Goal: Transaction & Acquisition: Purchase product/service

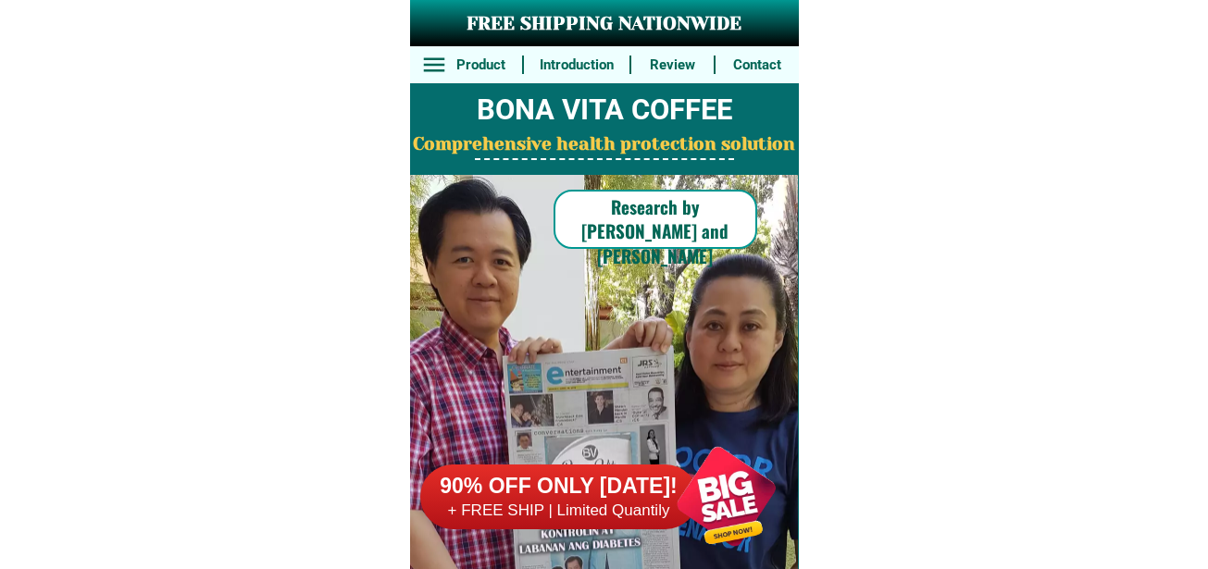
click at [727, 486] on div at bounding box center [725, 496] width 145 height 145
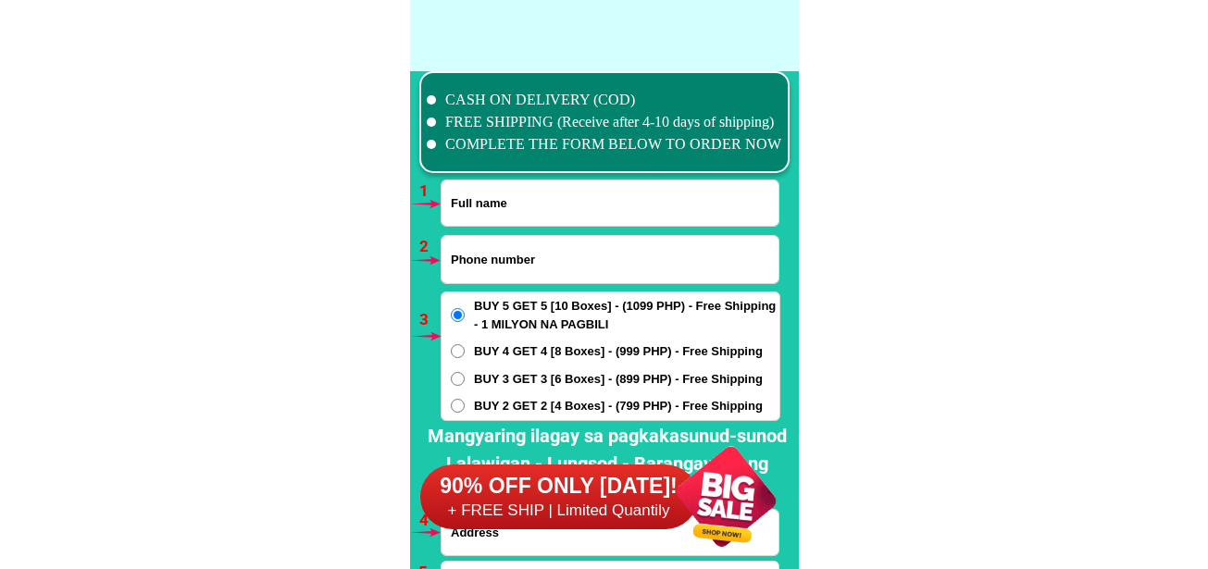
scroll to position [13611, 0]
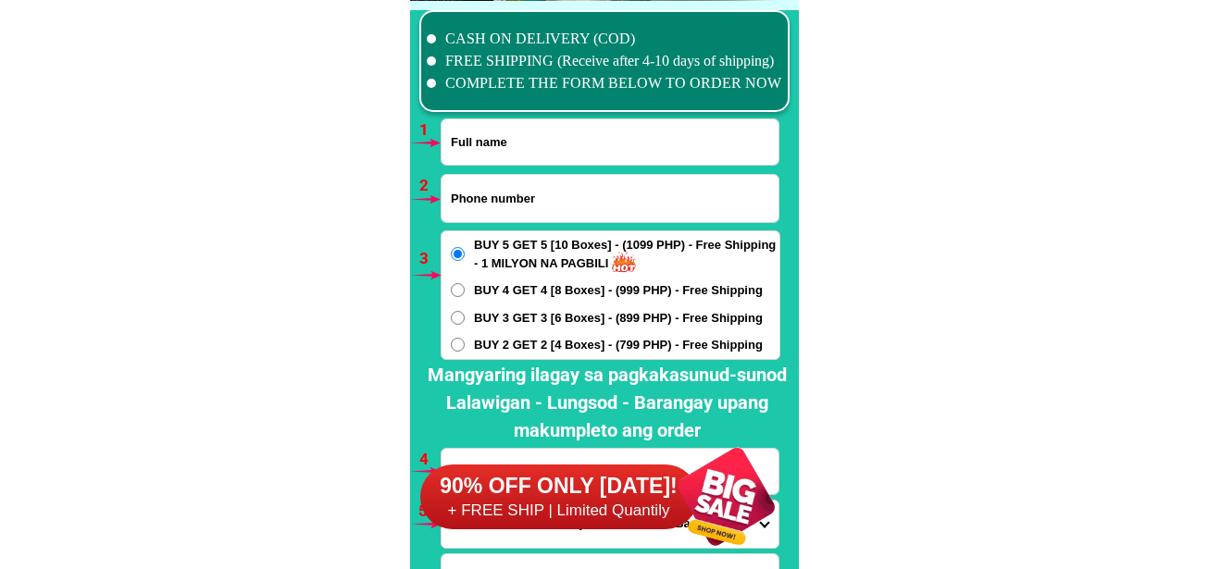
click at [467, 195] on input "Input phone_number" at bounding box center [609, 198] width 337 height 47
paste input "09501105803"
type input "09501105803"
click at [486, 157] on input "Input full_name" at bounding box center [609, 141] width 337 height 45
paste input "[PERSON_NAME]"
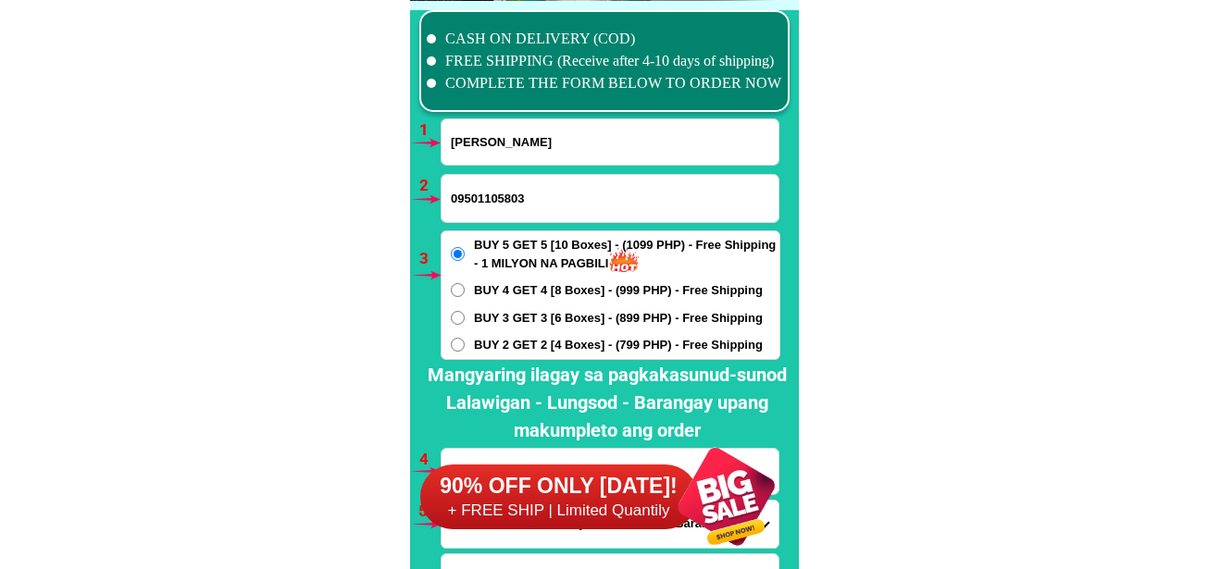
type input "[PERSON_NAME]"
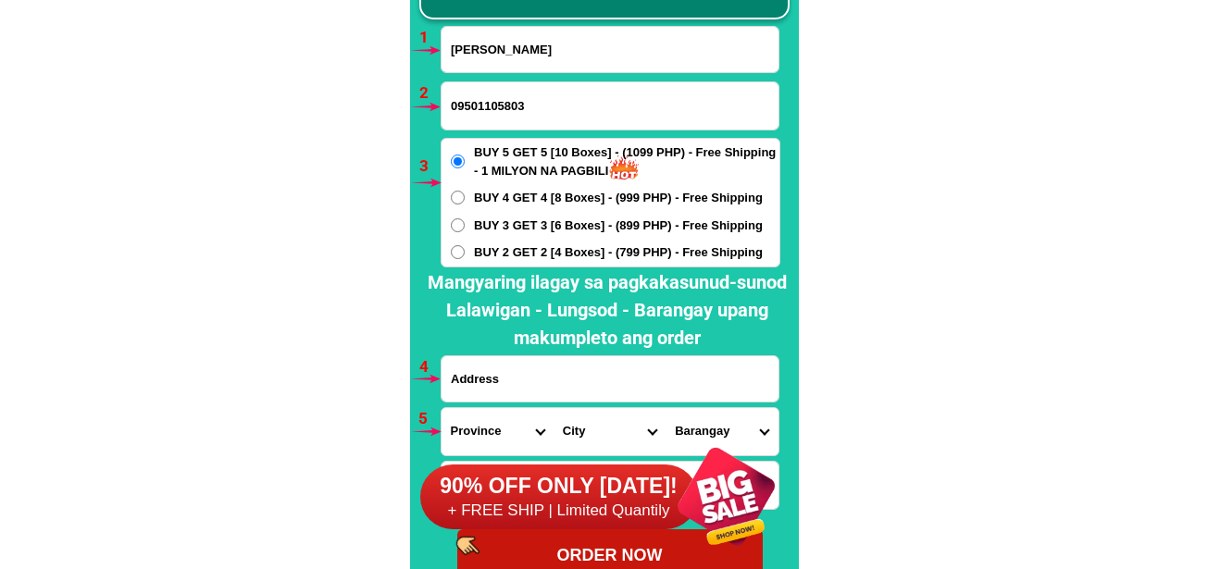
click at [524, 375] on input "Input address" at bounding box center [609, 378] width 337 height 45
paste input "brgy [PERSON_NAME] La Union purok 3"
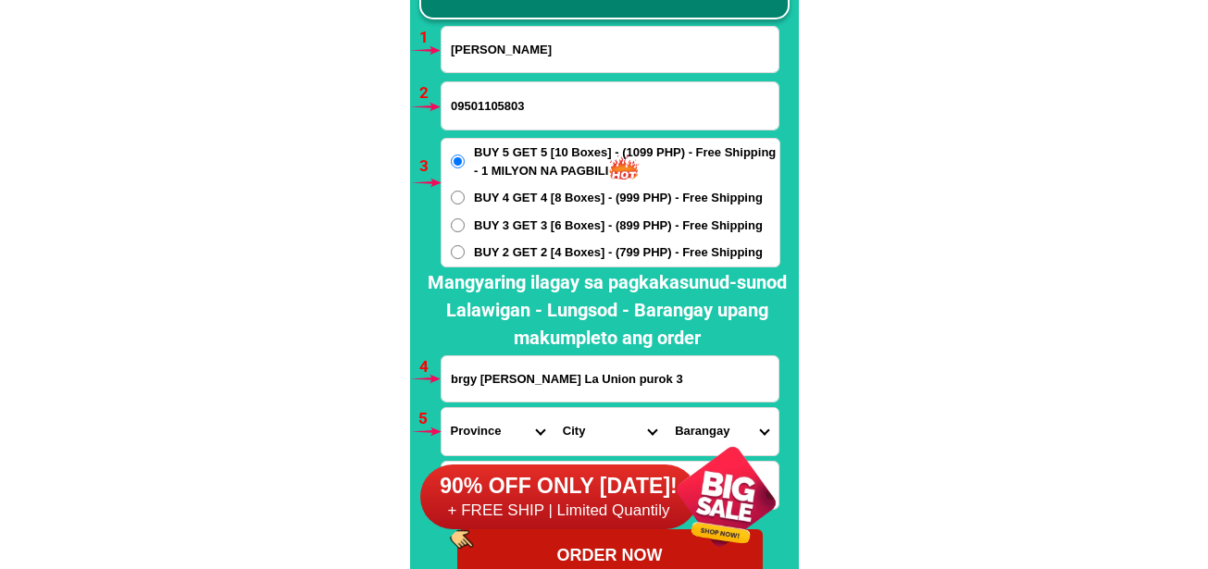
type input "brgy [PERSON_NAME] La Union purok 3"
drag, startPoint x: 489, startPoint y: 439, endPoint x: 540, endPoint y: 355, distance: 97.6
click at [491, 433] on div "90% OFF ONLY [DATE]! + FREE SHIP | Limited Quantily" at bounding box center [609, 496] width 379 height 145
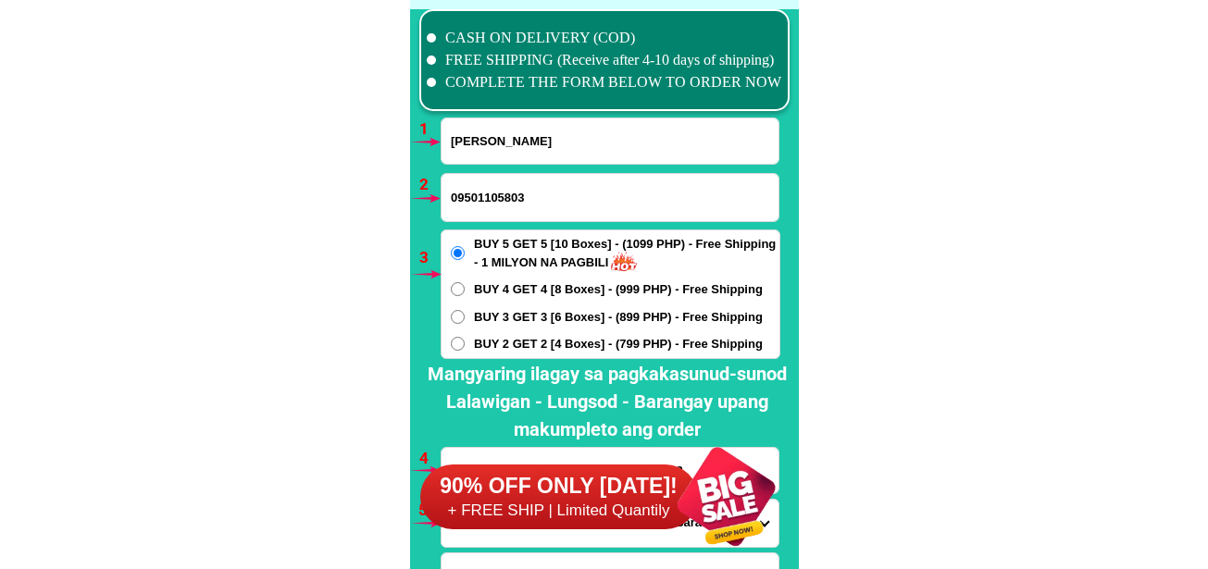
scroll to position [13797, 0]
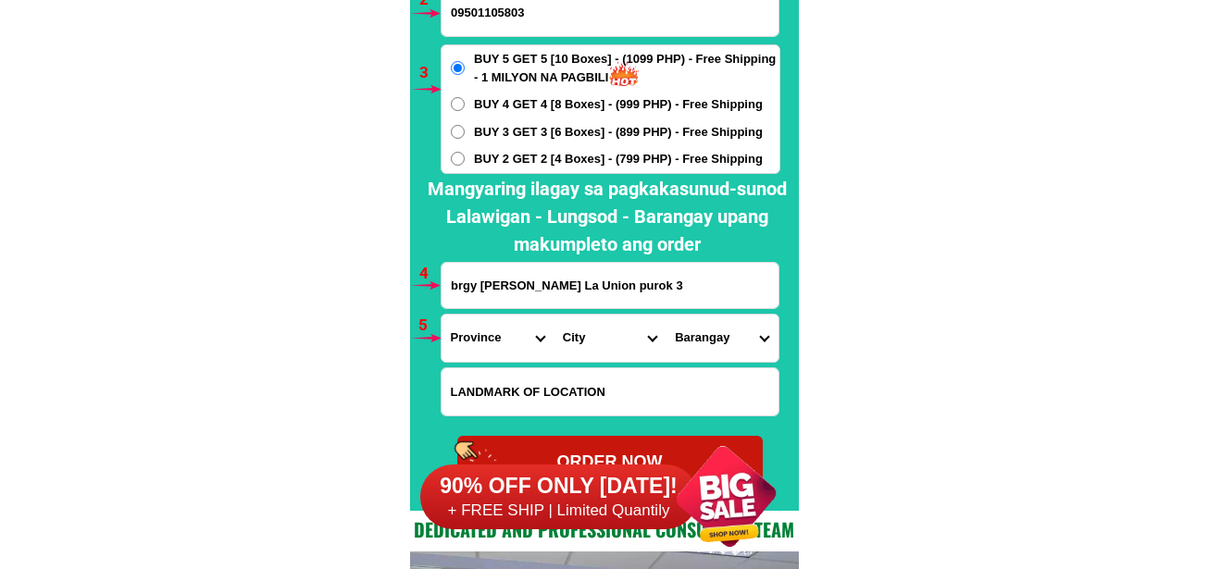
click at [489, 346] on select "Province [GEOGRAPHIC_DATA] [GEOGRAPHIC_DATA][PERSON_NAME][GEOGRAPHIC_DATA][GEOG…" at bounding box center [497, 338] width 112 height 47
select select "63_32"
click at [441, 315] on select "Province [GEOGRAPHIC_DATA] [GEOGRAPHIC_DATA][PERSON_NAME][GEOGRAPHIC_DATA][GEOG…" at bounding box center [497, 338] width 112 height 47
drag, startPoint x: 560, startPoint y: 346, endPoint x: 563, endPoint y: 334, distance: 12.3
click at [562, 343] on select "City [PERSON_NAME] Bagulin Balaoan [PERSON_NAME][GEOGRAPHIC_DATA] La-union-[GEO…" at bounding box center [609, 338] width 112 height 47
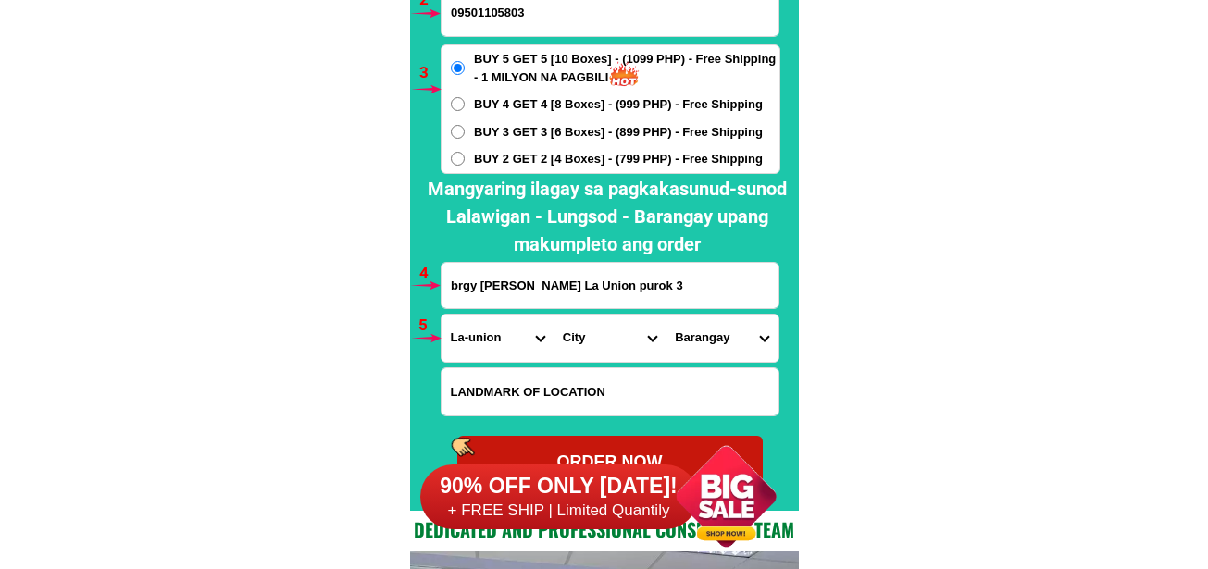
select select "63_326922"
click at [553, 315] on select "City [PERSON_NAME] Bagulin Balaoan [PERSON_NAME][GEOGRAPHIC_DATA] La-union-[GEO…" at bounding box center [609, 338] width 112 height 47
click at [740, 347] on select "[GEOGRAPHIC_DATA][PERSON_NAME] Amlang [PERSON_NAME][GEOGRAPHIC_DATA]-sapilang C…" at bounding box center [721, 338] width 112 height 47
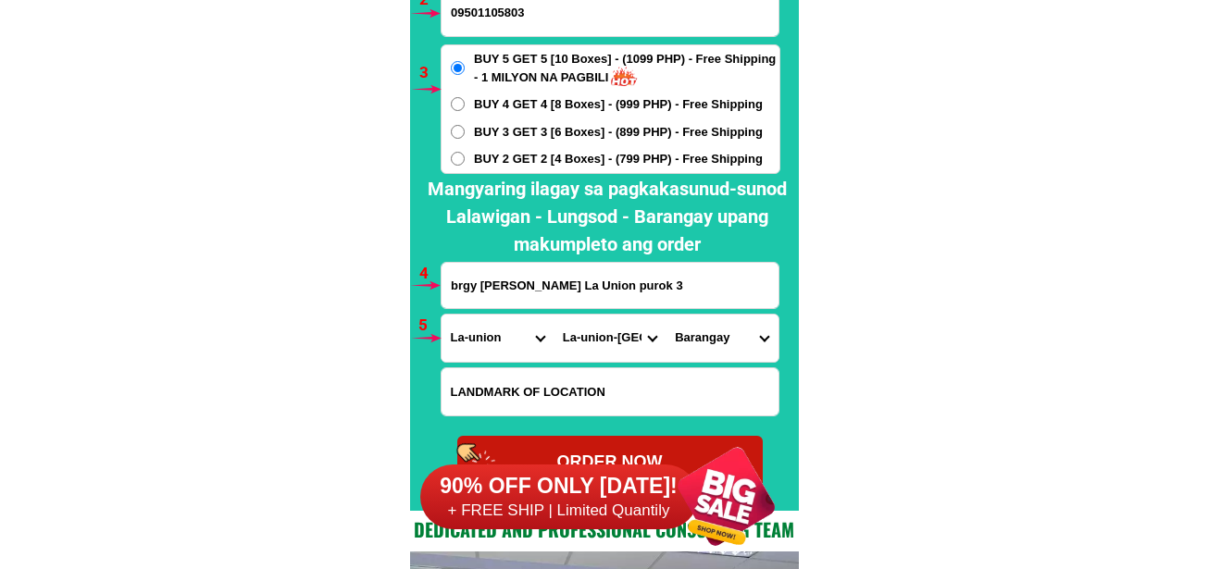
select select "63_32692250798"
click at [665, 315] on select "[GEOGRAPHIC_DATA][PERSON_NAME] Amlang [PERSON_NAME][GEOGRAPHIC_DATA]-sapilang C…" at bounding box center [721, 338] width 112 height 47
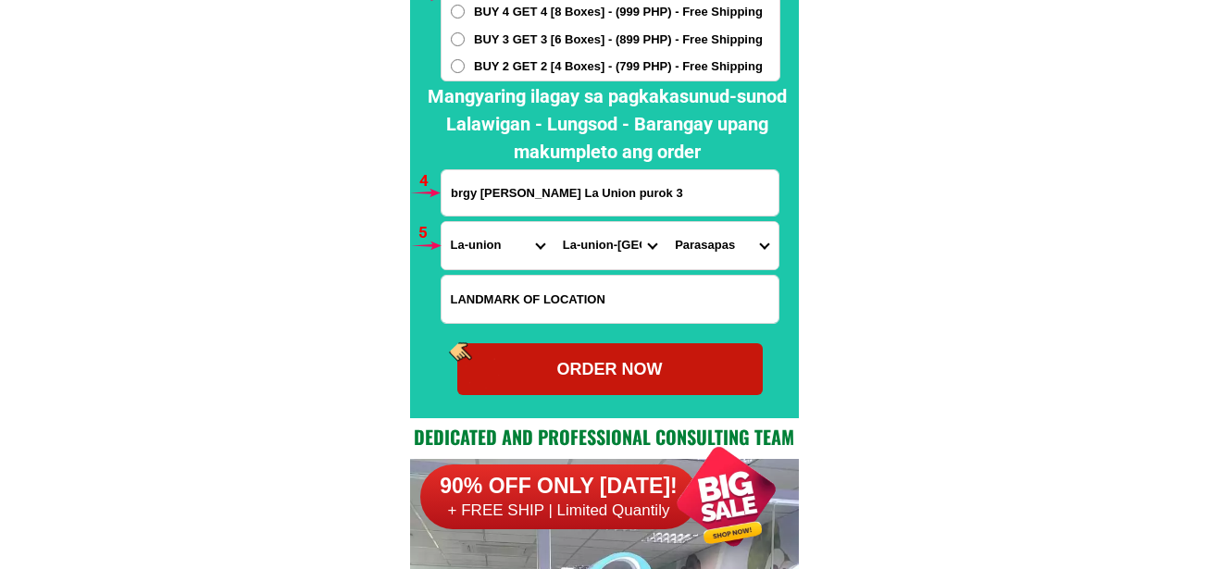
click at [645, 362] on div "ORDER NOW" at bounding box center [609, 369] width 305 height 25
type input "09501105803"
radio input "true"
